Goal: Task Accomplishment & Management: Use online tool/utility

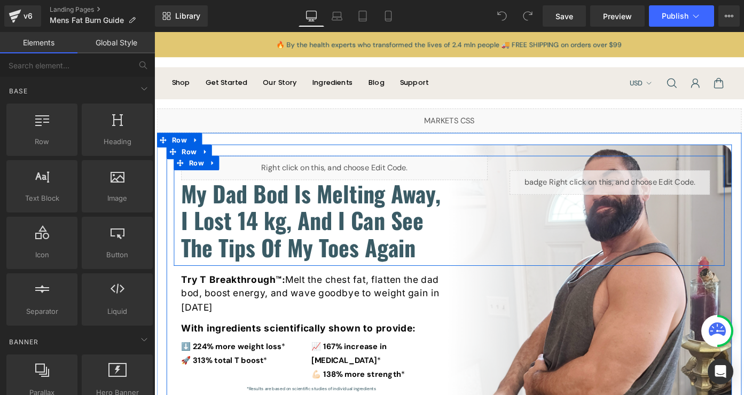
scroll to position [23, 0]
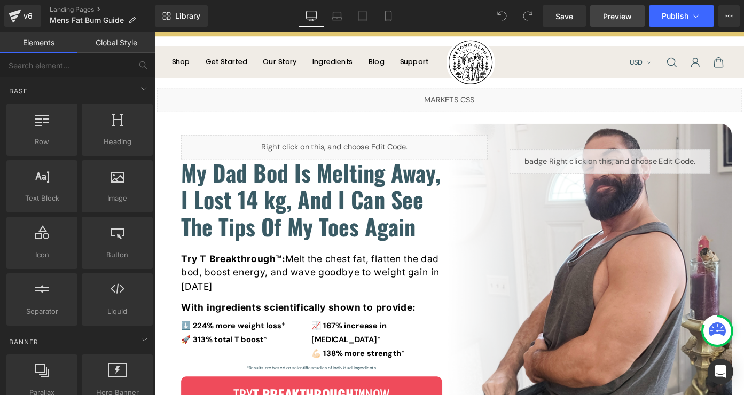
click at [614, 19] on span "Preview" at bounding box center [617, 16] width 29 height 11
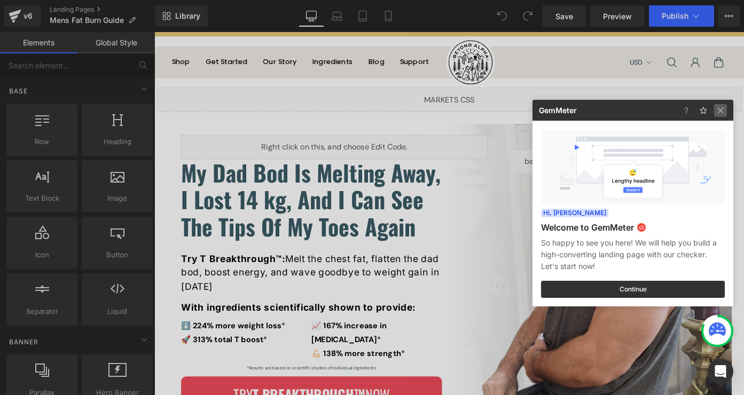
click at [720, 113] on img at bounding box center [720, 110] width 13 height 13
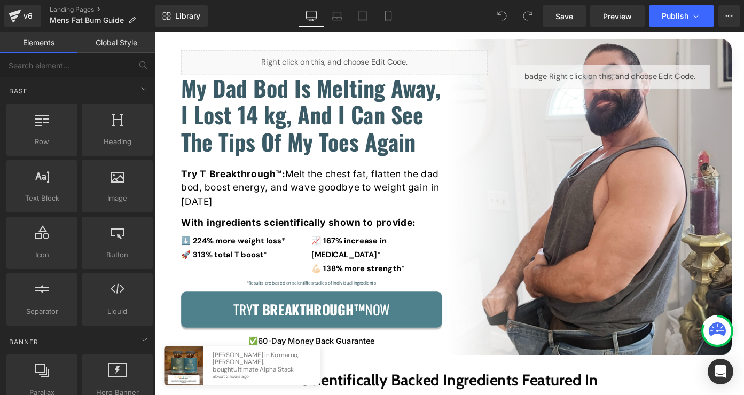
scroll to position [0, 0]
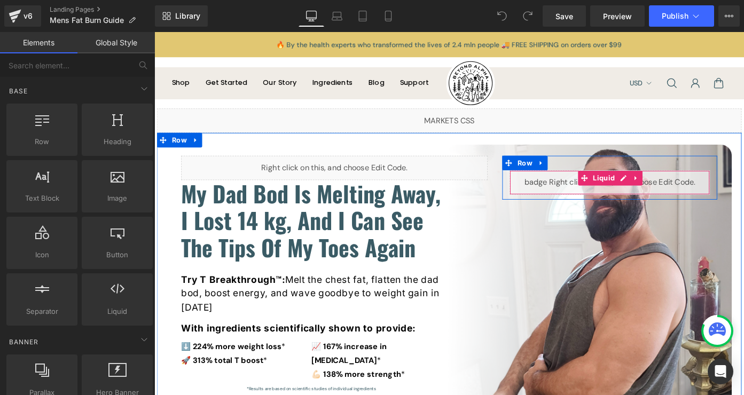
click at [664, 193] on div "Liquid" at bounding box center [652, 197] width 219 height 27
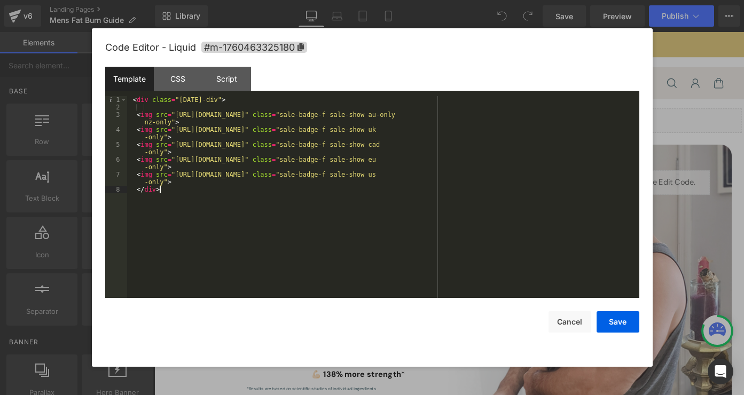
click at [239, 215] on div "< div class = "halloween-div" > < img src = "https://cdn.shopify.com/s/files/1/…" at bounding box center [383, 204] width 512 height 217
click at [141, 99] on div "< div class = "halloween-div" > < img src = "https://cdn.shopify.com/s/files/1/…" at bounding box center [383, 204] width 512 height 217
click at [163, 190] on div "< div class = "halloween-div" > < img src = "https://cdn.shopify.com/s/files/1/…" at bounding box center [383, 204] width 512 height 217
click at [134, 190] on div "< div class = "halloween-div" > < img src = "https://cdn.shopify.com/s/files/1/…" at bounding box center [383, 204] width 512 height 217
click at [228, 102] on div "< div class = "halloween-div" > < img src = "https://cdn.shopify.com/s/files/1/…" at bounding box center [383, 204] width 512 height 217
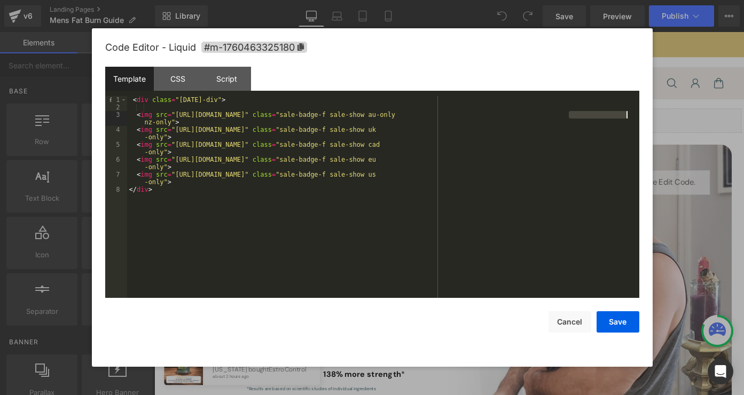
drag, startPoint x: 569, startPoint y: 116, endPoint x: 653, endPoint y: 116, distance: 84.4
click at [653, 116] on body "You are previewing how the will restyle your page. You can not edit Elements in…" at bounding box center [372, 197] width 744 height 395
drag, startPoint x: 571, startPoint y: 130, endPoint x: 612, endPoint y: 130, distance: 41.1
click at [612, 130] on div "< div class = "halloween-div" > < img src = "https://cdn.shopify.com/s/files/1/…" at bounding box center [383, 204] width 512 height 217
drag, startPoint x: 569, startPoint y: 145, endPoint x: 521, endPoint y: 144, distance: 47.5
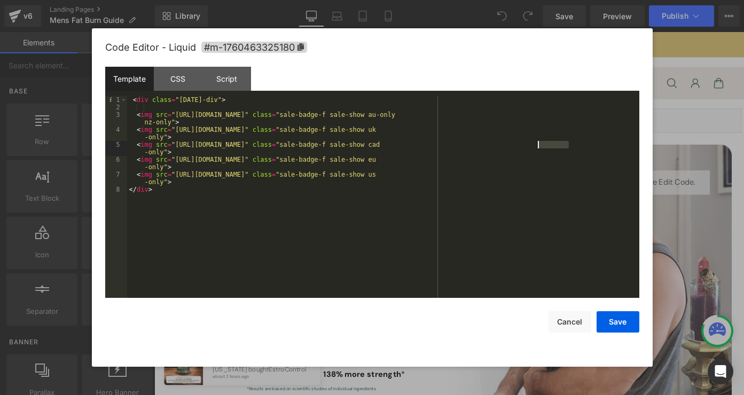
click at [521, 144] on div "< div class = "halloween-div" > < img src = "https://cdn.shopify.com/s/files/1/…" at bounding box center [383, 204] width 512 height 217
click at [175, 105] on div "< div class = "halloween-div" > < img src = "https://cdn.shopify.com/s/files/1/…" at bounding box center [383, 204] width 512 height 217
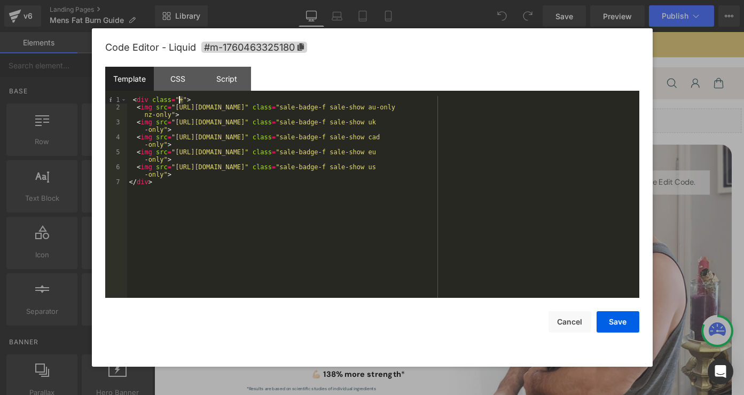
drag, startPoint x: 230, startPoint y: 100, endPoint x: 178, endPoint y: 99, distance: 52.3
click at [178, 99] on div "< div class = "+" > < img src = "https://cdn.shopify.com/s/files/1/0888/9293/23…" at bounding box center [383, 204] width 512 height 217
click at [226, 111] on div "< div class = "halloween-div" > < img src = "https://cdn.shopify.com/s/files/1/…" at bounding box center [383, 204] width 512 height 217
drag, startPoint x: 231, startPoint y: 103, endPoint x: 179, endPoint y: 100, distance: 51.9
click at [179, 100] on div "< div class = "halloween-div" > < img src = "https://cdn.shopify.com/s/files/1/…" at bounding box center [383, 204] width 512 height 217
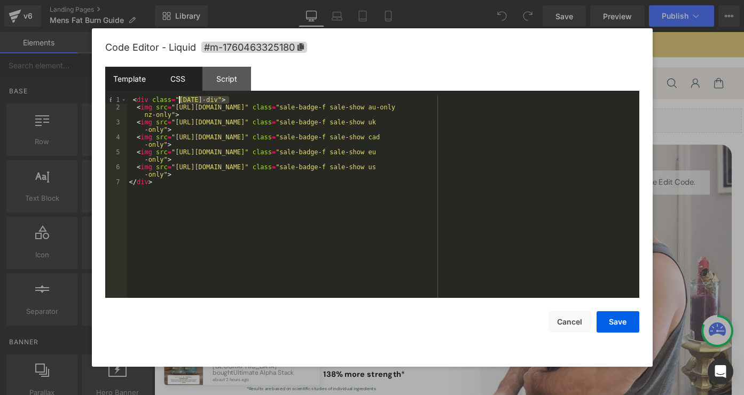
click at [177, 82] on div "CSS" at bounding box center [178, 79] width 49 height 24
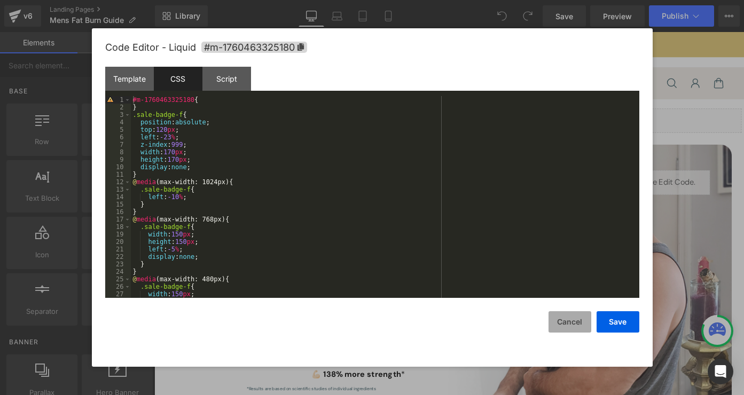
drag, startPoint x: 569, startPoint y: 330, endPoint x: 454, endPoint y: 324, distance: 114.9
click at [569, 330] on button "Cancel" at bounding box center [569, 321] width 43 height 21
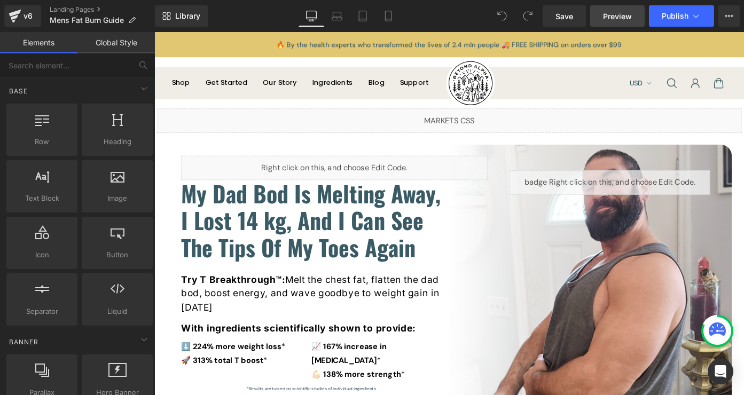
click at [608, 13] on span "Preview" at bounding box center [617, 16] width 29 height 11
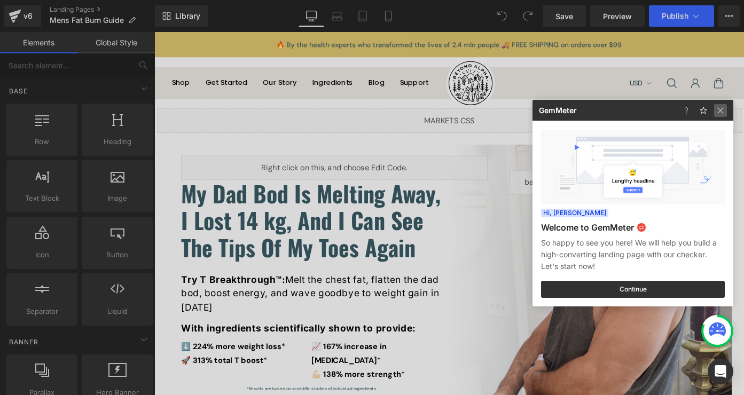
click at [726, 113] on img at bounding box center [720, 110] width 13 height 13
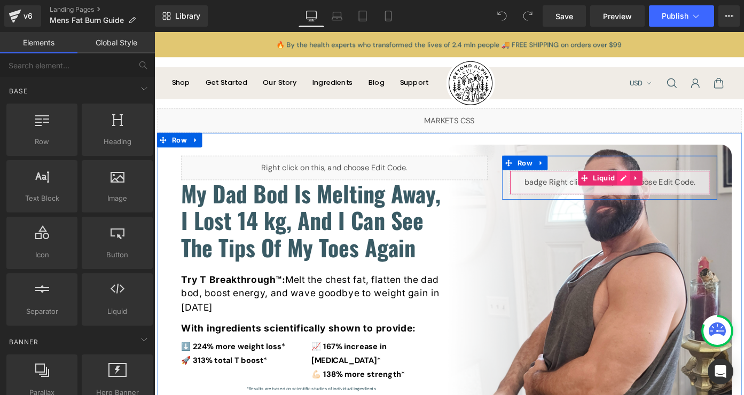
click at [666, 196] on div "Liquid" at bounding box center [652, 197] width 219 height 27
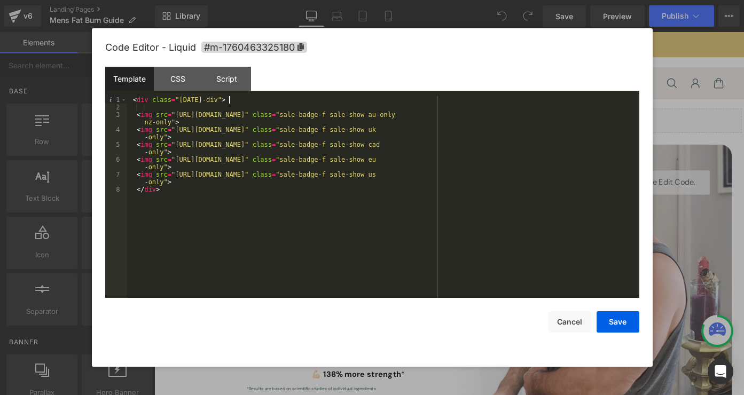
click at [228, 102] on div "< div class = "halloween-div" > < img src = "https://cdn.shopify.com/s/files/1/…" at bounding box center [383, 204] width 512 height 217
drag, startPoint x: 604, startPoint y: 119, endPoint x: 570, endPoint y: 118, distance: 34.2
click at [570, 118] on div "< div class = "halloween-div" > < img src = "https://cdn.shopify.com/s/files/1/…" at bounding box center [383, 204] width 512 height 217
click at [579, 324] on button "Cancel" at bounding box center [569, 321] width 43 height 21
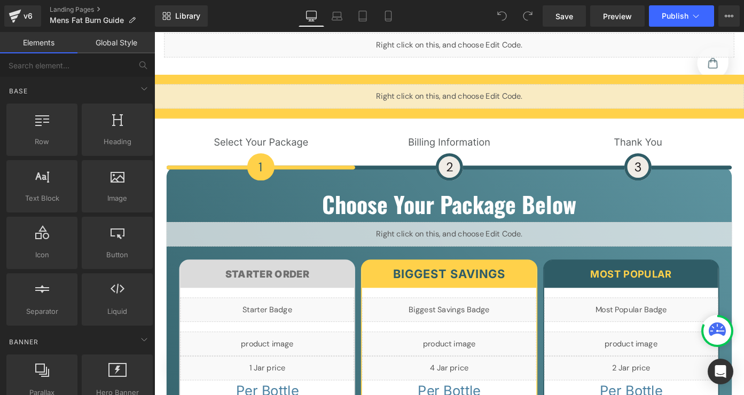
scroll to position [5167, 0]
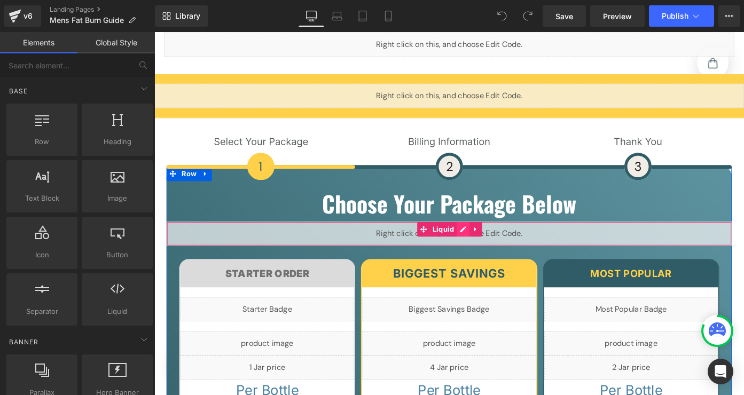
click at [493, 240] on div "Liquid" at bounding box center [477, 253] width 619 height 27
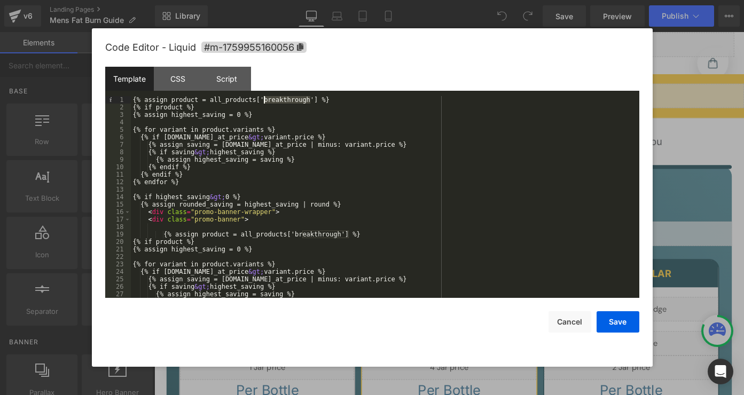
drag, startPoint x: 310, startPoint y: 98, endPoint x: 265, endPoint y: 99, distance: 44.9
click at [265, 99] on div "{% assign product = all_products['breakthrough'] %} {% if product %} {% assign …" at bounding box center [383, 204] width 504 height 217
click at [313, 146] on div "{% assign product = all_products['breakthrough'] %} {% if product %} {% assign …" at bounding box center [383, 204] width 504 height 217
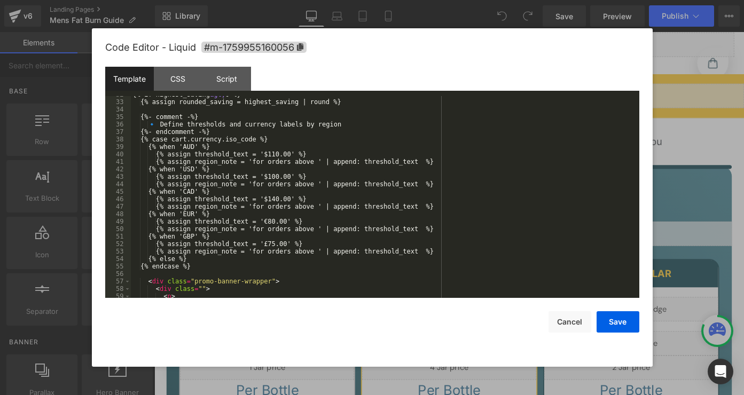
scroll to position [351, 0]
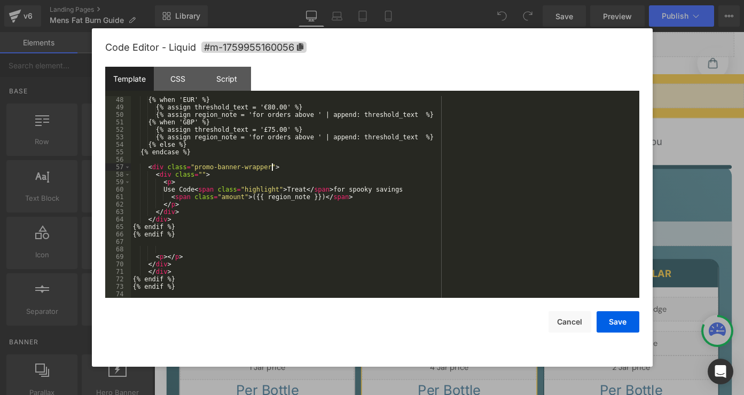
click at [272, 170] on div "{% when 'EUR' %} {% assign threshold_text = '€80.00' %} {% assign region_note =…" at bounding box center [383, 204] width 504 height 217
click at [580, 326] on button "Cancel" at bounding box center [569, 321] width 43 height 21
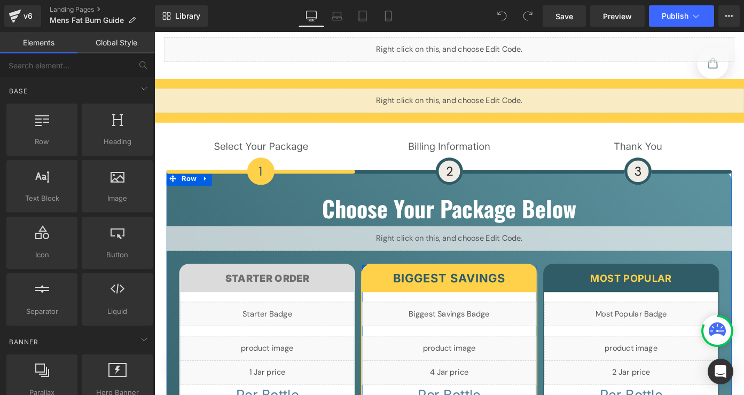
scroll to position [5127, 0]
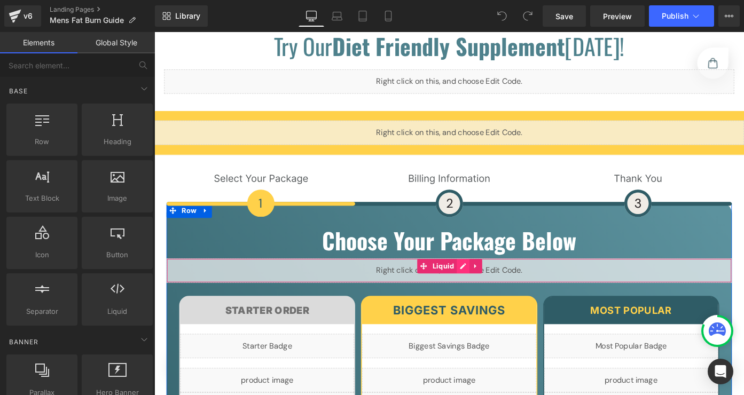
click at [486, 280] on div "Liquid" at bounding box center [477, 293] width 619 height 27
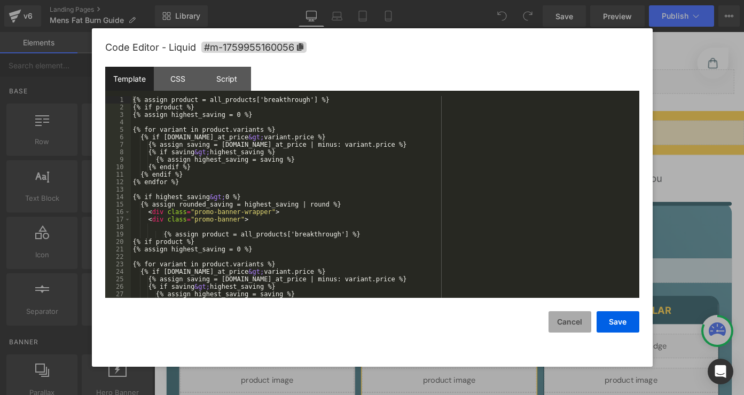
click at [572, 328] on button "Cancel" at bounding box center [569, 321] width 43 height 21
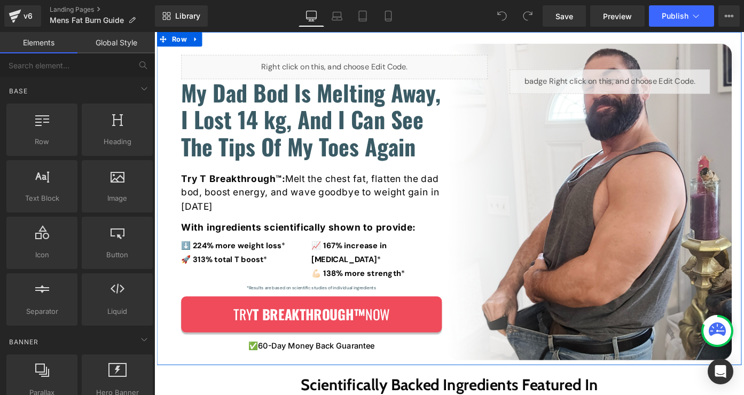
scroll to position [129, 0]
